Goal: Transaction & Acquisition: Subscribe to service/newsletter

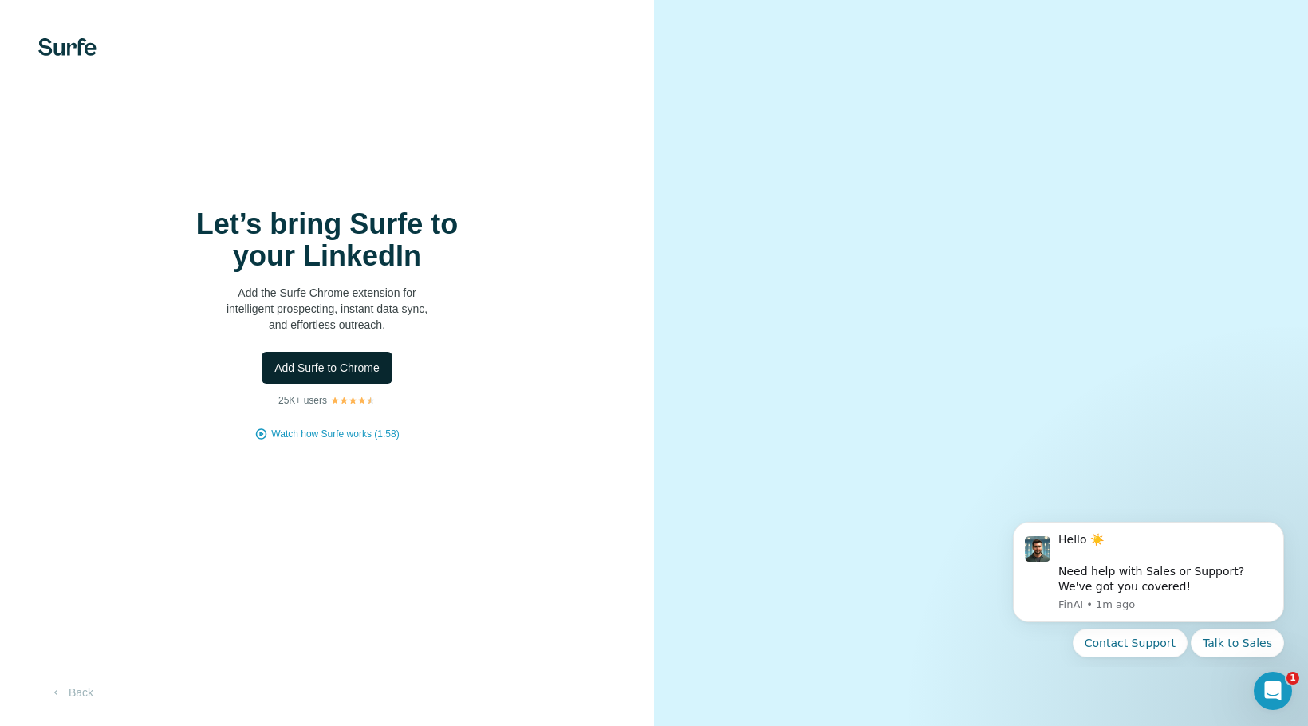
click at [335, 362] on span "Add Surfe to Chrome" at bounding box center [326, 368] width 105 height 16
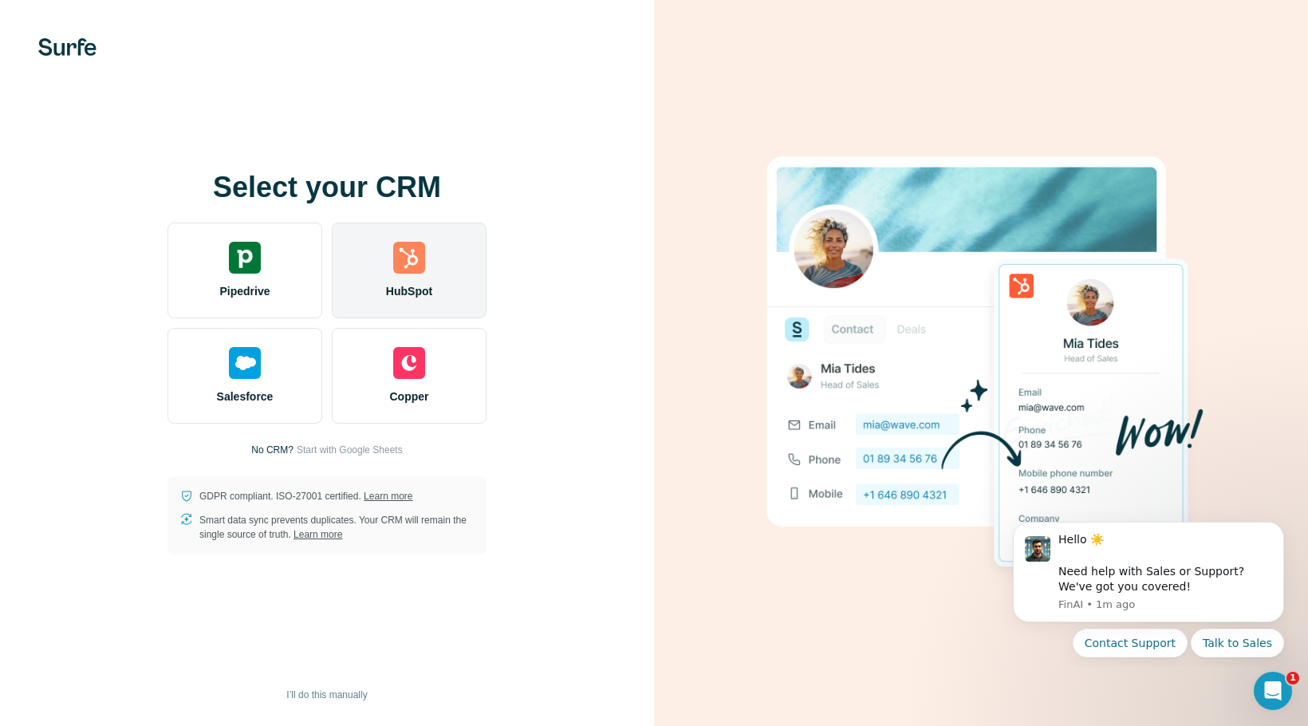
click at [427, 254] on div "HubSpot" at bounding box center [409, 271] width 155 height 96
